Goal: Task Accomplishment & Management: Manage account settings

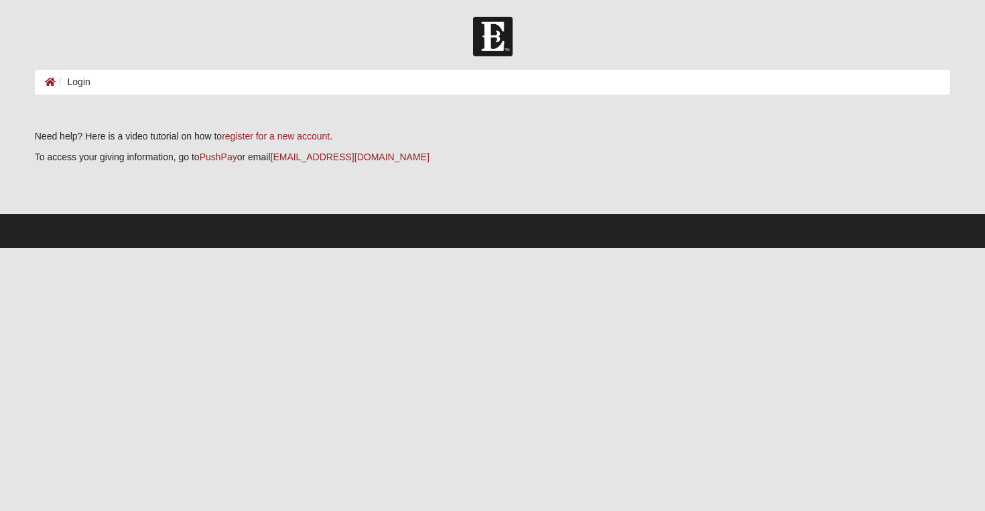
click at [72, 82] on li "Login" at bounding box center [73, 82] width 35 height 14
click at [78, 80] on li "Login" at bounding box center [73, 82] width 35 height 14
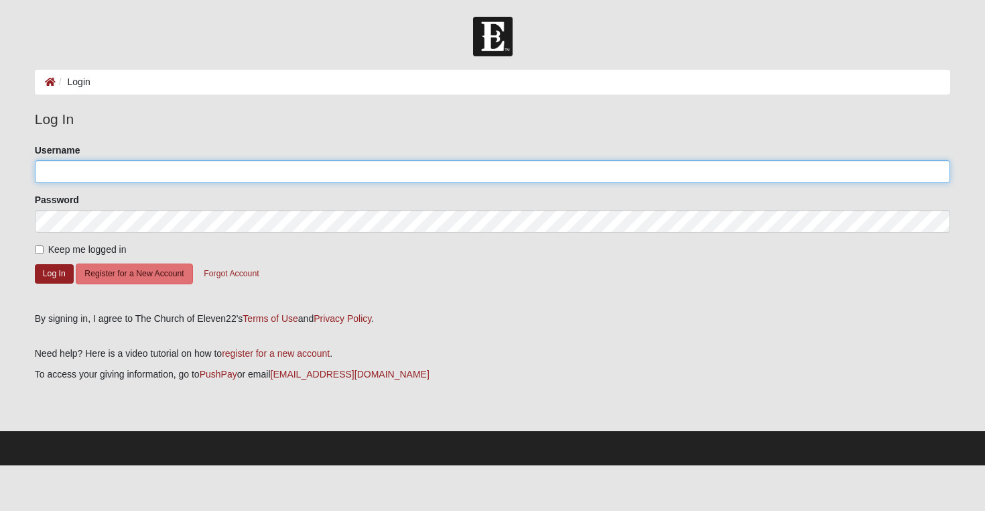
type input "coGlbm120124"
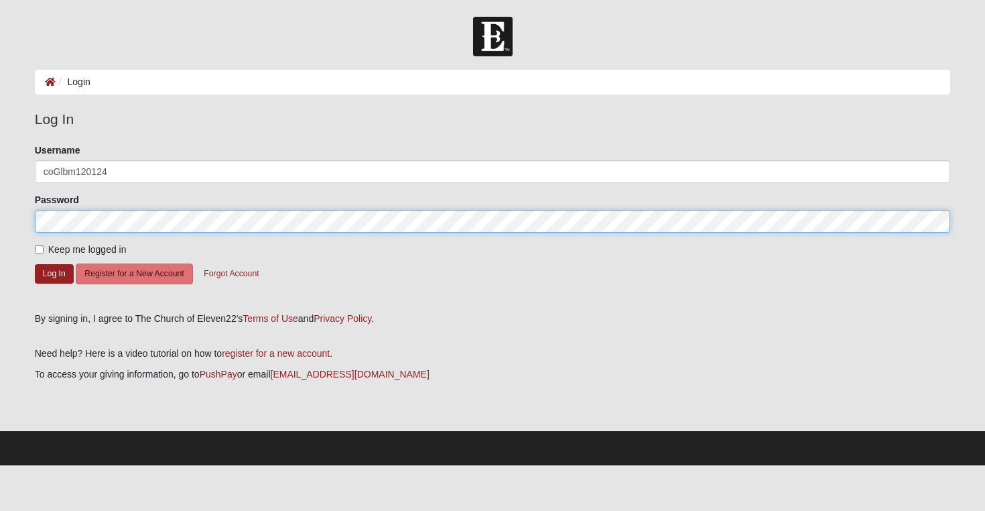
click at [54, 273] on button "Log In" at bounding box center [54, 273] width 39 height 19
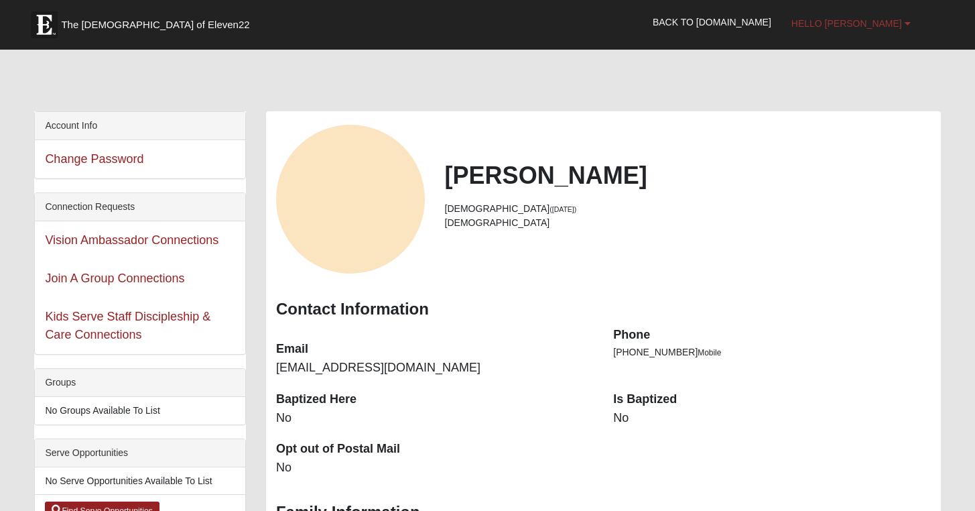
click at [907, 22] on b at bounding box center [908, 23] width 6 height 9
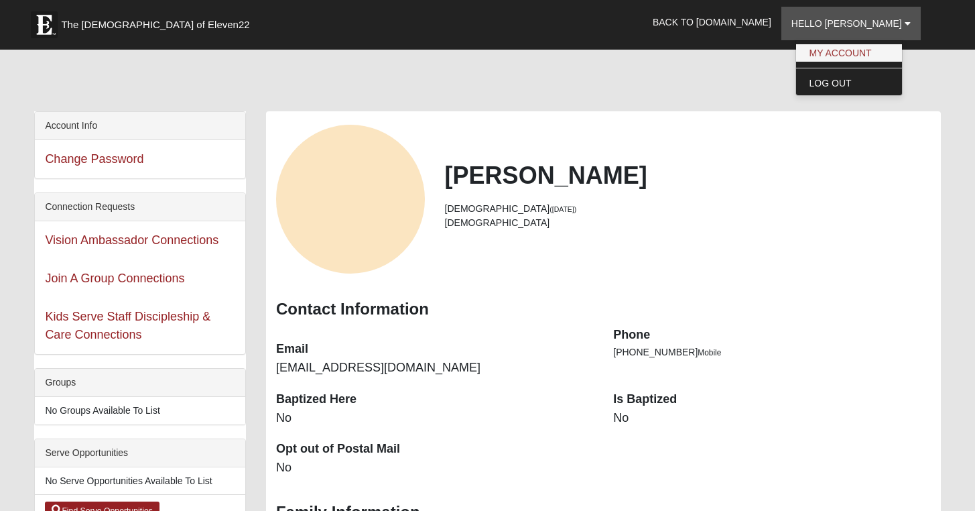
click at [874, 53] on link "My Account" at bounding box center [849, 52] width 106 height 17
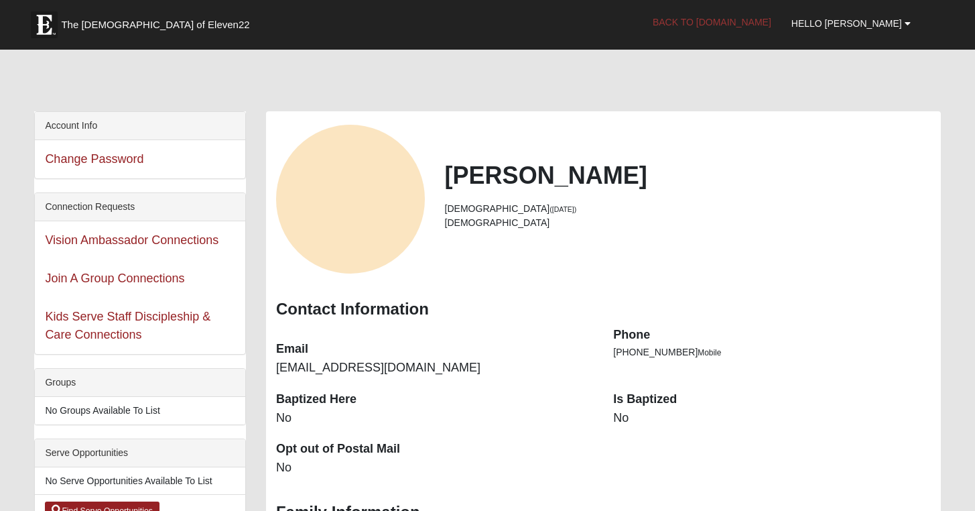
click at [780, 19] on link "Back to COE22.com" at bounding box center [712, 22] width 139 height 34
